Goal: Task Accomplishment & Management: Use online tool/utility

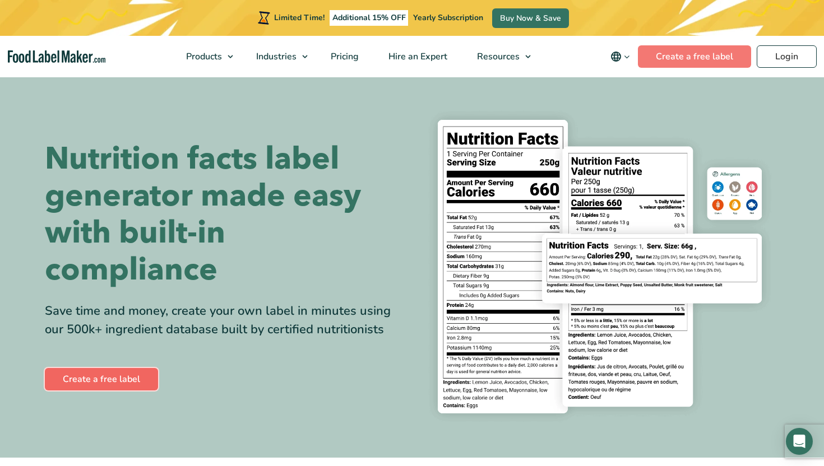
click at [123, 385] on link "Create a free label" at bounding box center [101, 379] width 113 height 22
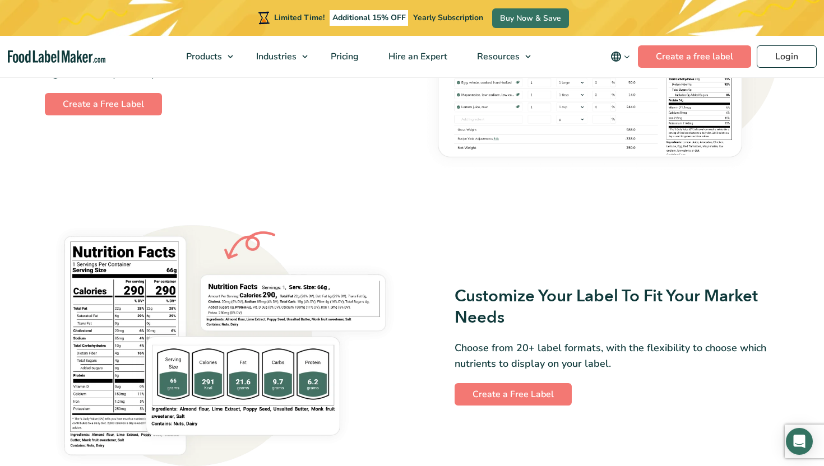
scroll to position [789, 0]
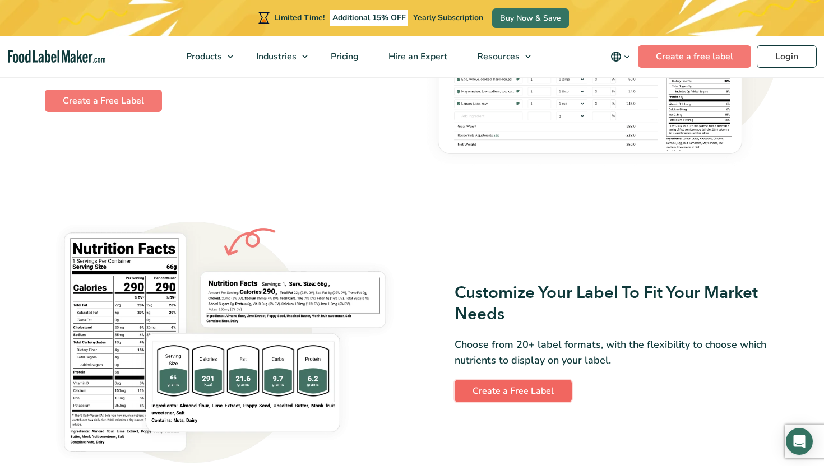
click at [497, 385] on link "Create a Free Label" at bounding box center [513, 391] width 117 height 22
